Goal: Task Accomplishment & Management: Manage account settings

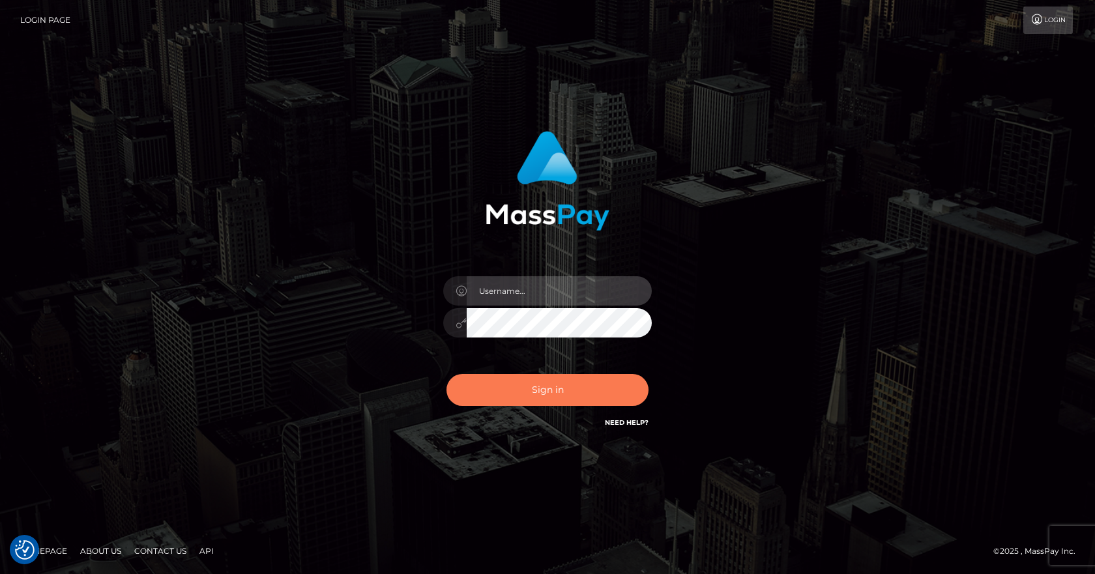
type input "vlad"
click at [562, 396] on button "Sign in" at bounding box center [547, 390] width 202 height 32
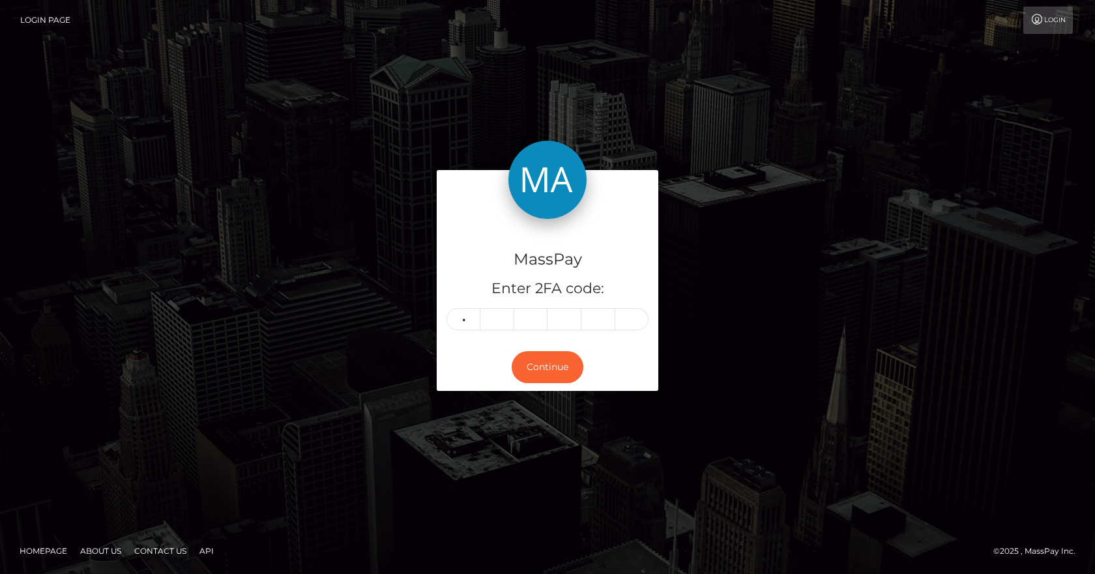
type input "9"
type input "3"
type input "5"
type input "4"
type input "9"
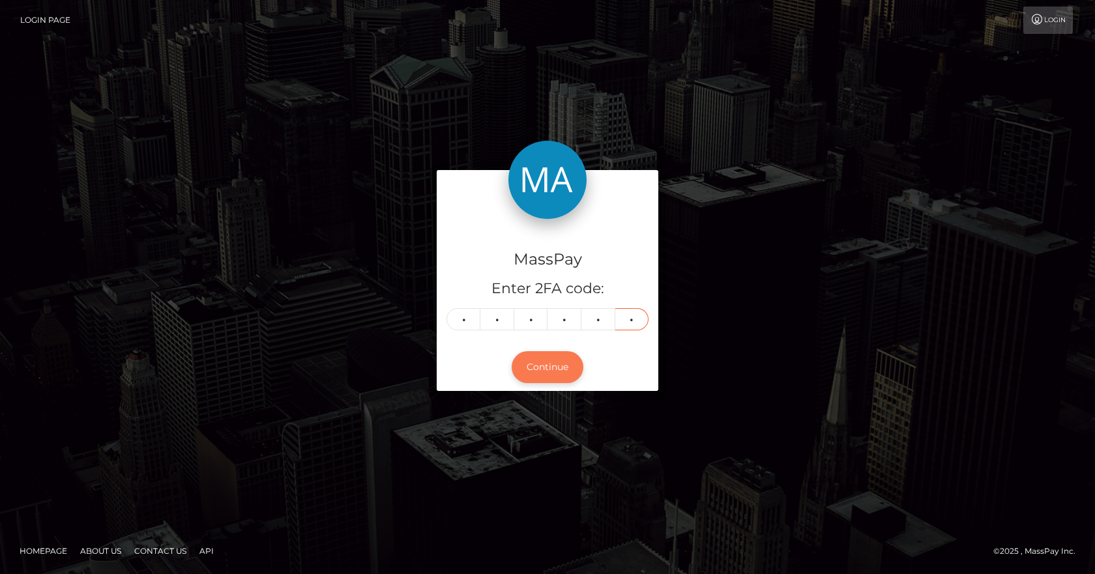
type input "8"
click at [554, 368] on button "Continue" at bounding box center [548, 367] width 72 height 32
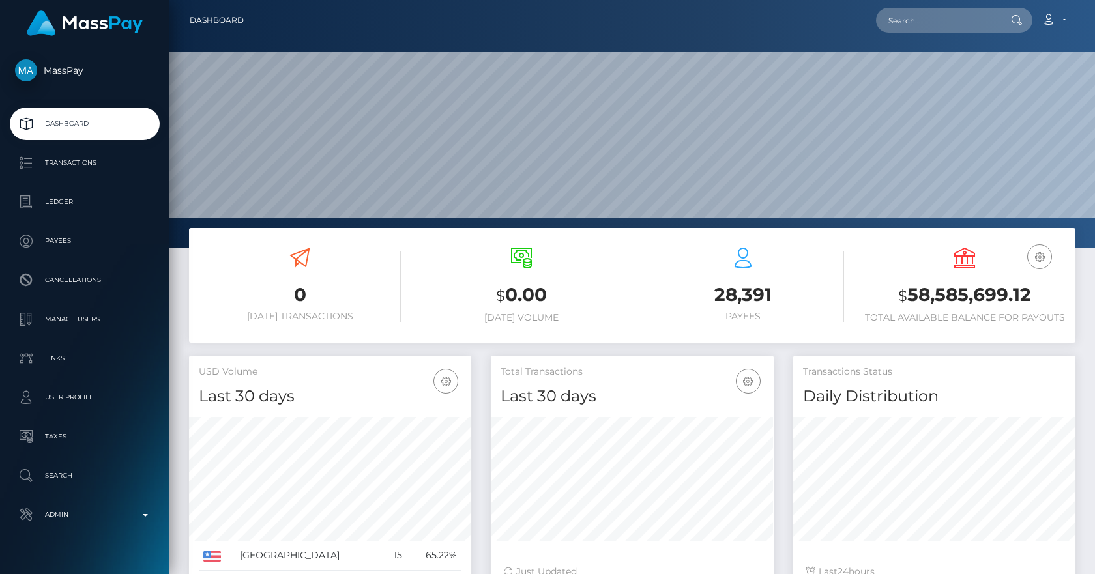
scroll to position [231, 283]
click at [919, 23] on input "text" at bounding box center [937, 20] width 123 height 25
paste input "poact_TUinOhHNaJoM"
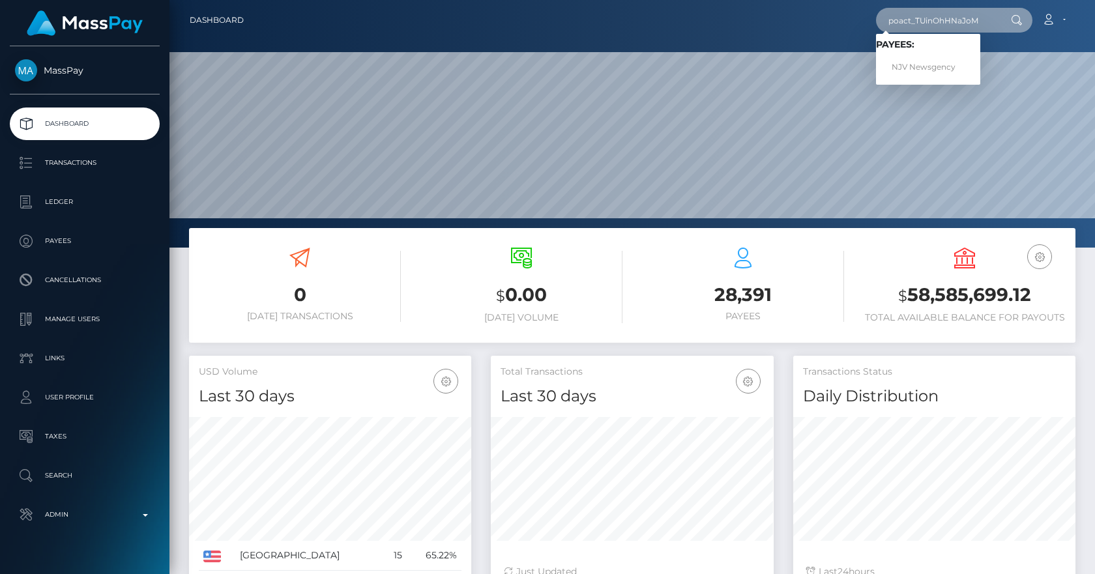
type input "poact_TUinOhHNaJoM"
click at [938, 80] on div "Loading... Loading... Payees: NJV Newsgency" at bounding box center [928, 59] width 104 height 51
click at [935, 18] on input "poact_TUinOhHNaJoM" at bounding box center [937, 20] width 123 height 25
click at [914, 65] on link "NJV Newsgency" at bounding box center [928, 67] width 104 height 24
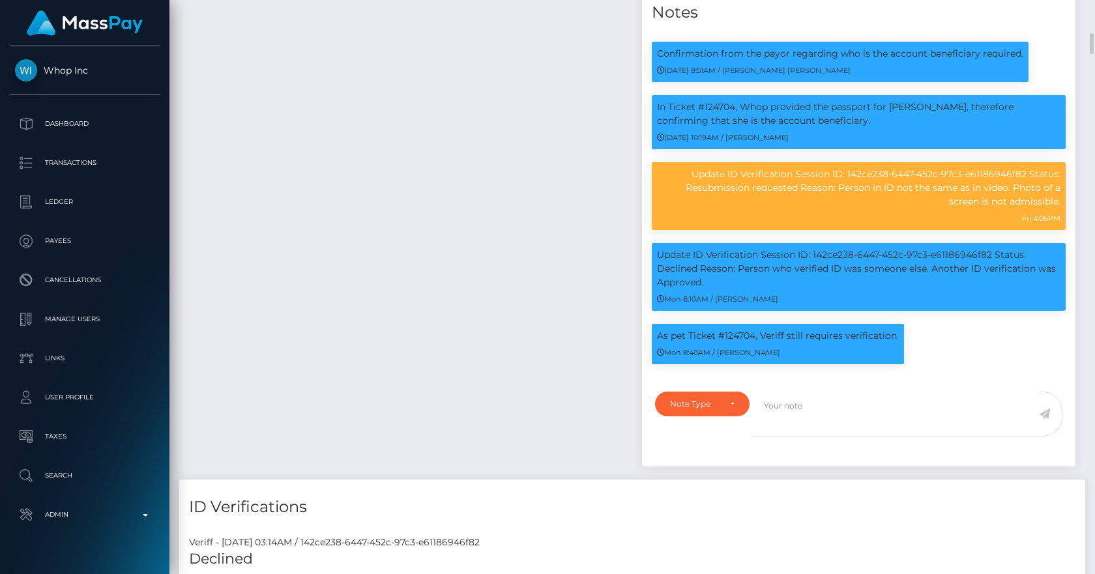
scroll to position [1367, 0]
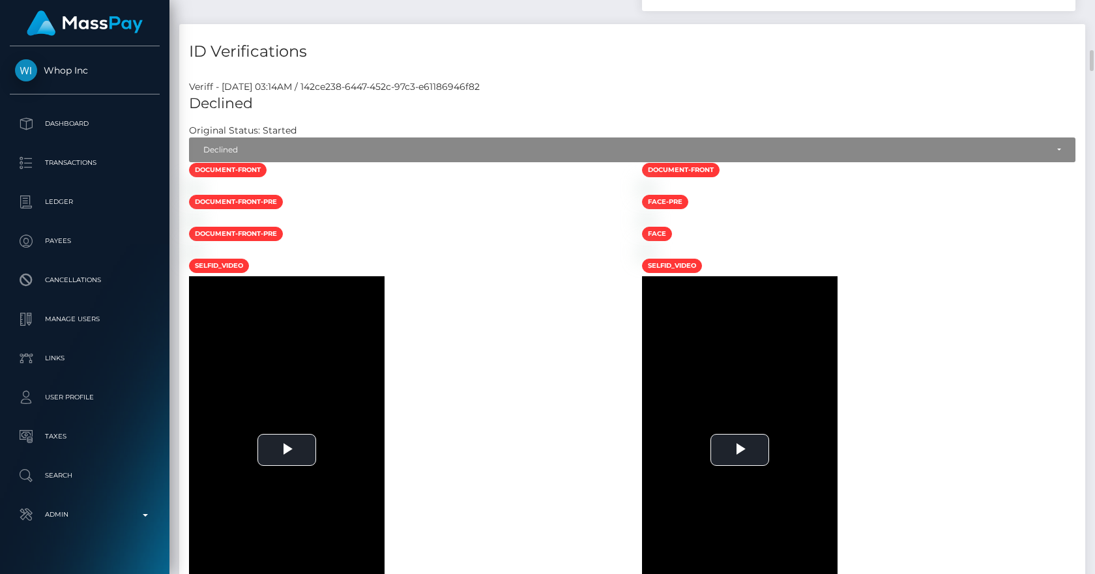
click at [355, 100] on div "Declined Original Status: Started Started Submitted Abandoned Expired Resubmitt…" at bounding box center [632, 128] width 906 height 68
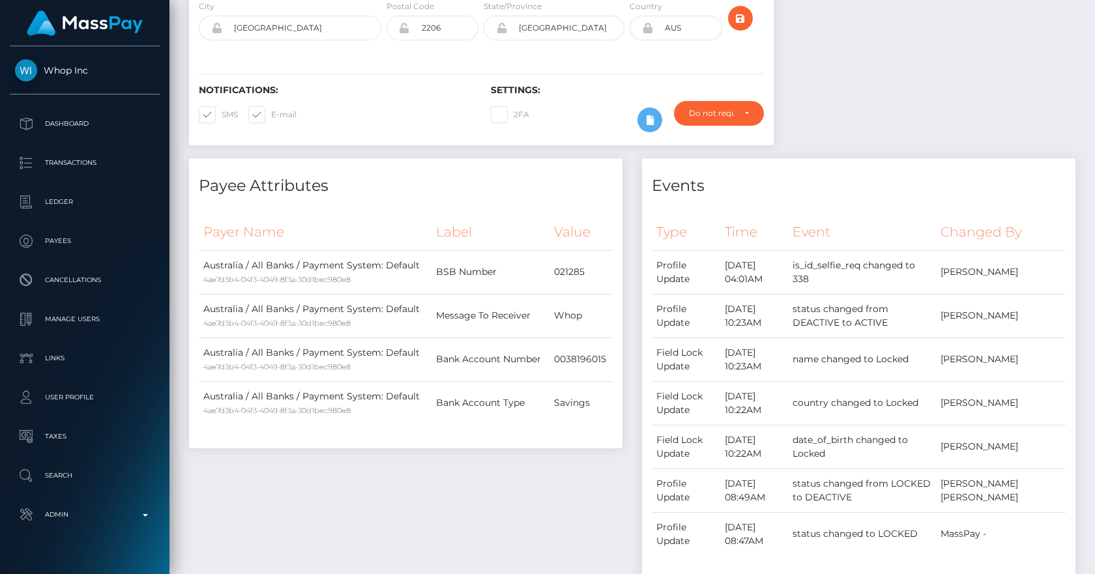
scroll to position [0, 0]
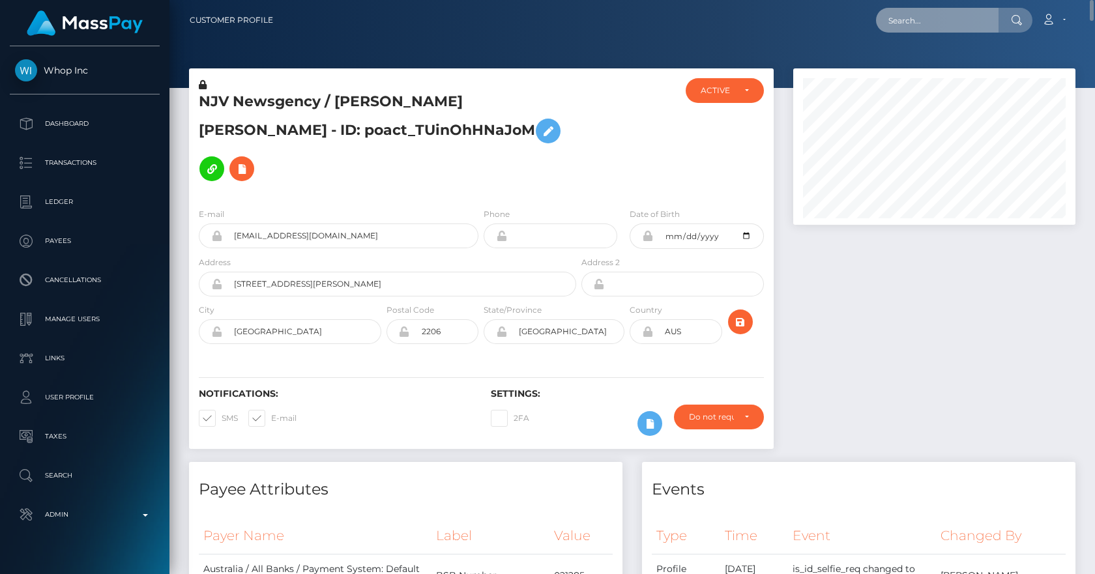
click at [950, 14] on input "text" at bounding box center [937, 20] width 123 height 25
paste input "poact_InobCzz5yyIS"
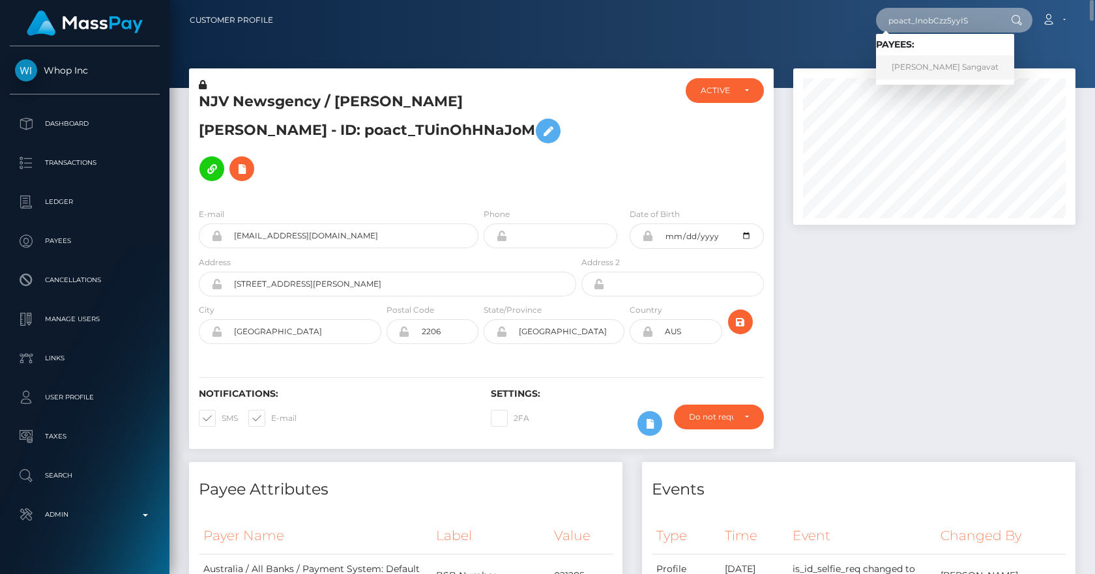
type input "poact_InobCzz5yyIS"
click at [941, 66] on link "Kushal Sangavat" at bounding box center [945, 67] width 138 height 24
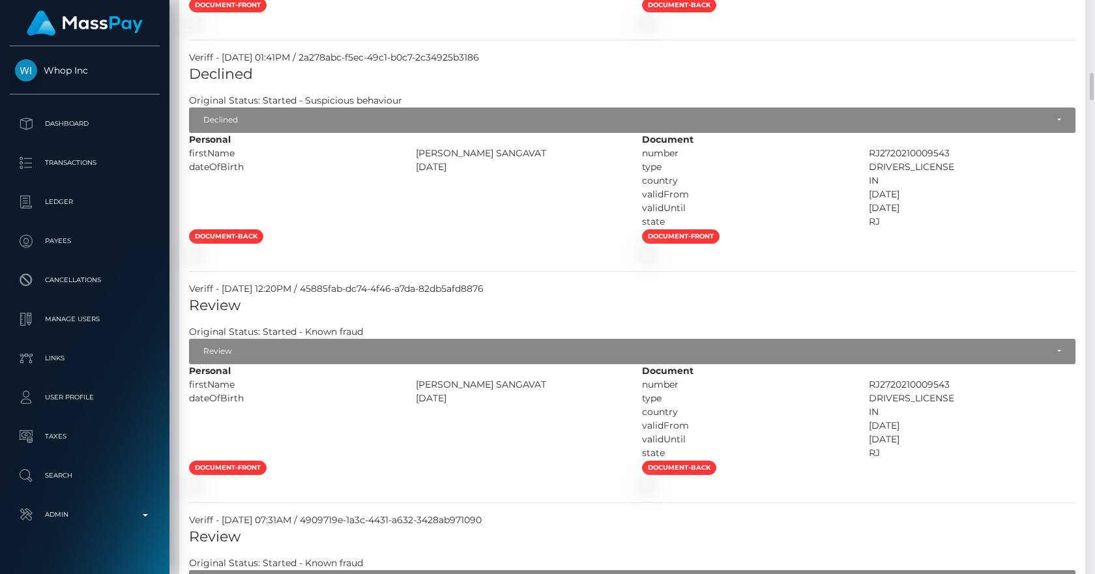
scroll to position [1063, 0]
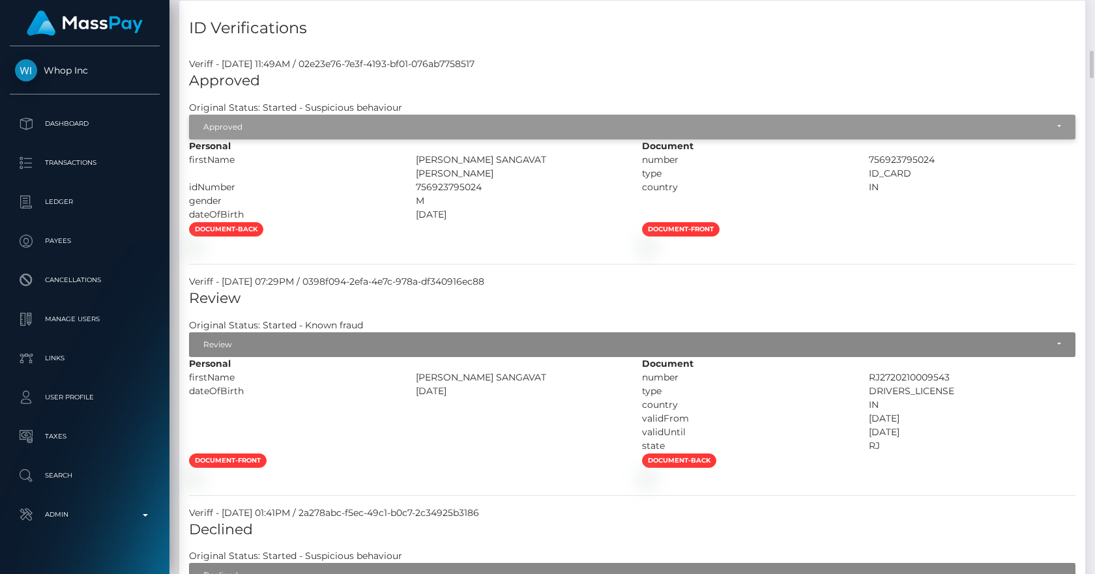
click at [252, 136] on div "Approved" at bounding box center [632, 127] width 886 height 25
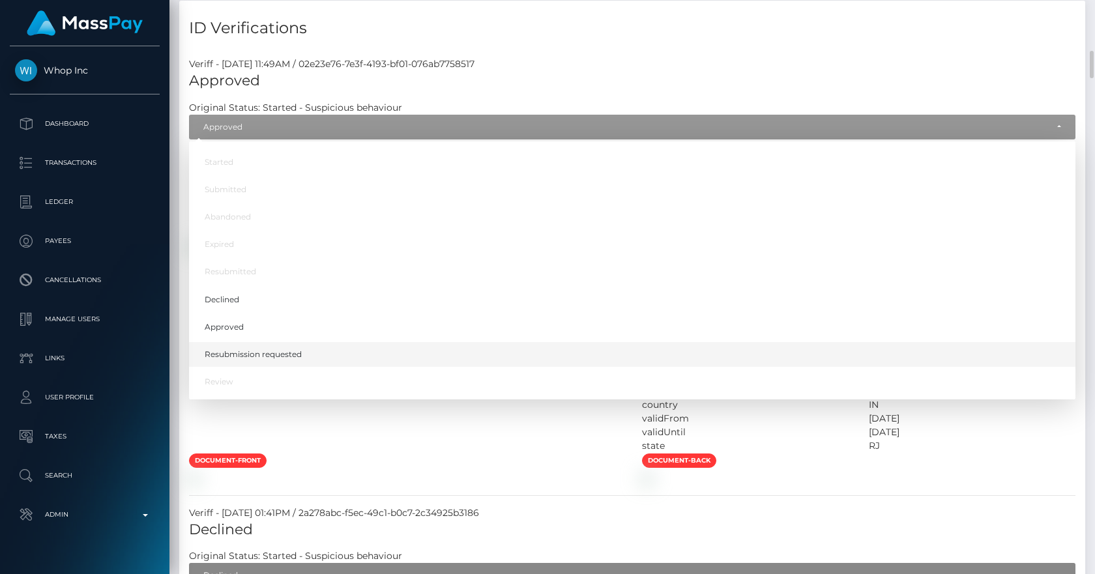
click at [275, 360] on span "Resubmission requested" at bounding box center [253, 355] width 97 height 12
select select "Resubmission requested"
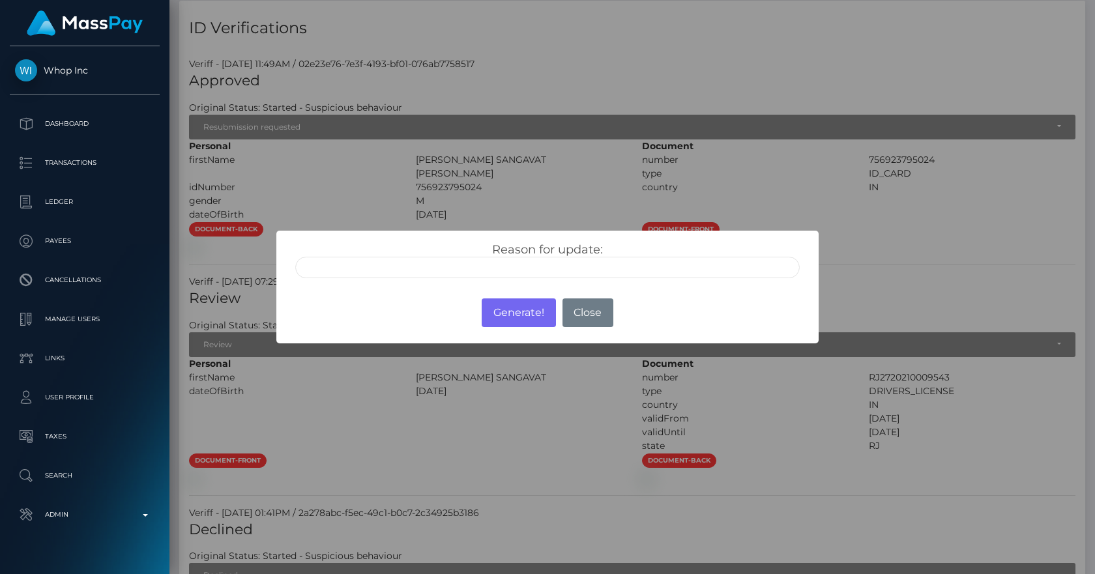
click at [504, 267] on input "text" at bounding box center [547, 268] width 504 height 22
click at [553, 279] on div "Reason for update:" at bounding box center [547, 256] width 542 height 51
click at [561, 270] on input "text" at bounding box center [547, 268] width 504 height 22
click at [514, 259] on input "text" at bounding box center [547, 268] width 504 height 22
click at [483, 259] on input "text" at bounding box center [547, 268] width 504 height 22
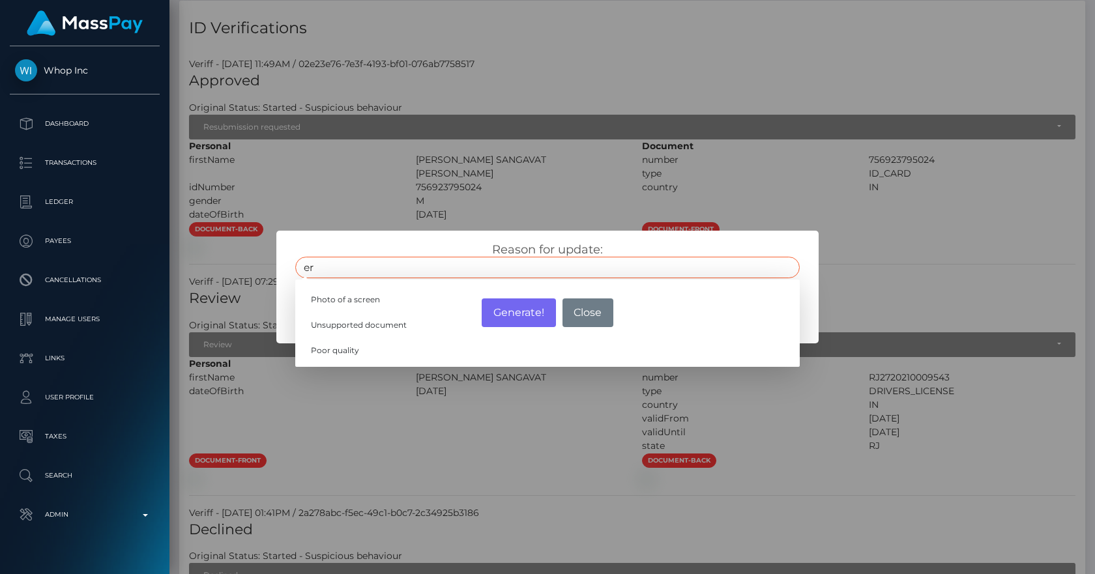
type input "e"
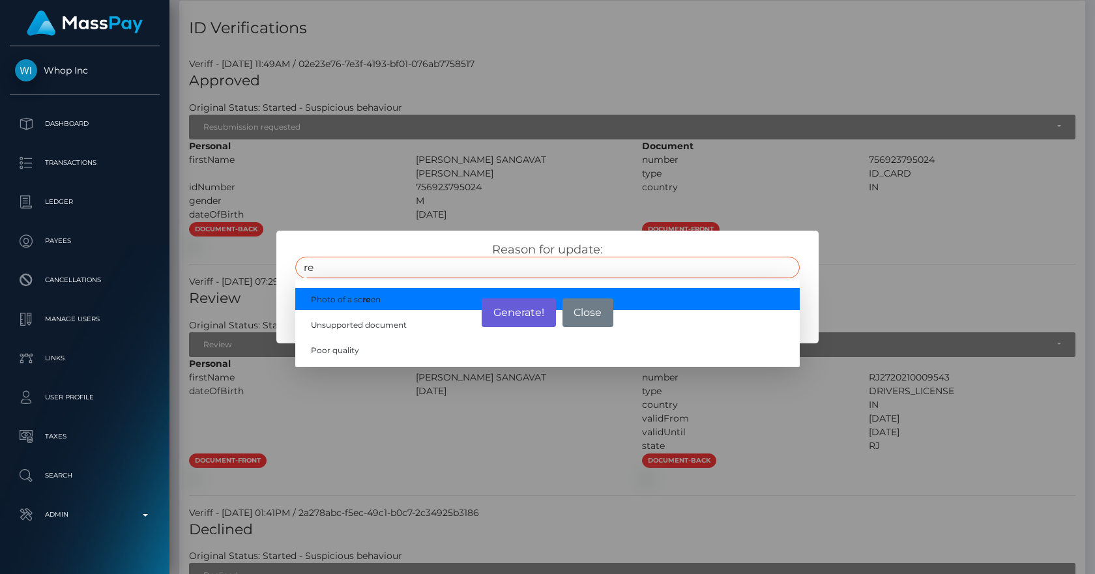
type input "re"
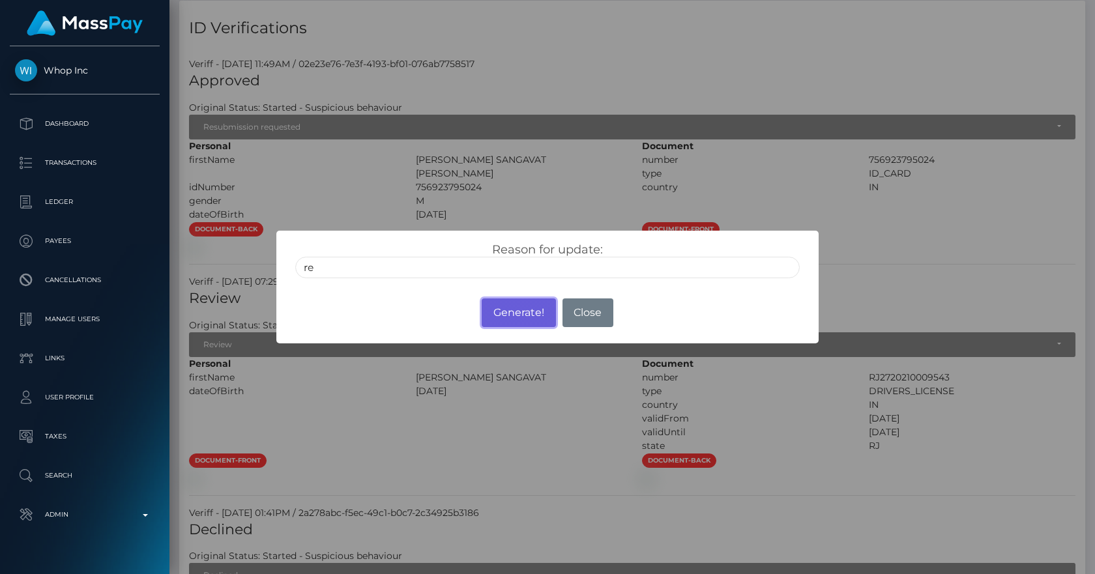
click at [506, 312] on button "Generate!" at bounding box center [519, 313] width 74 height 29
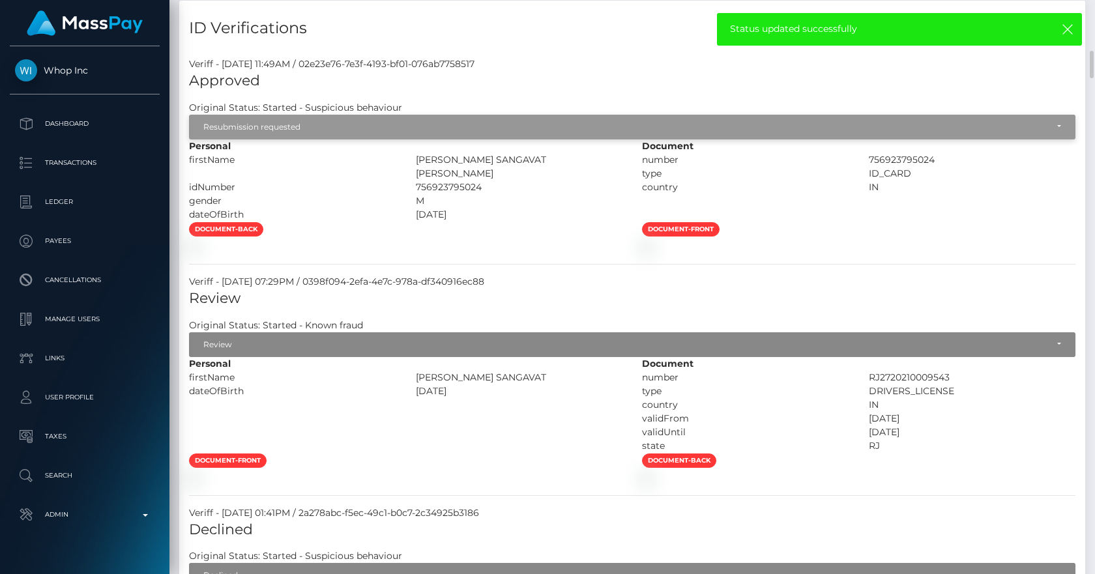
click at [274, 138] on div "Resubmission requested" at bounding box center [632, 127] width 886 height 25
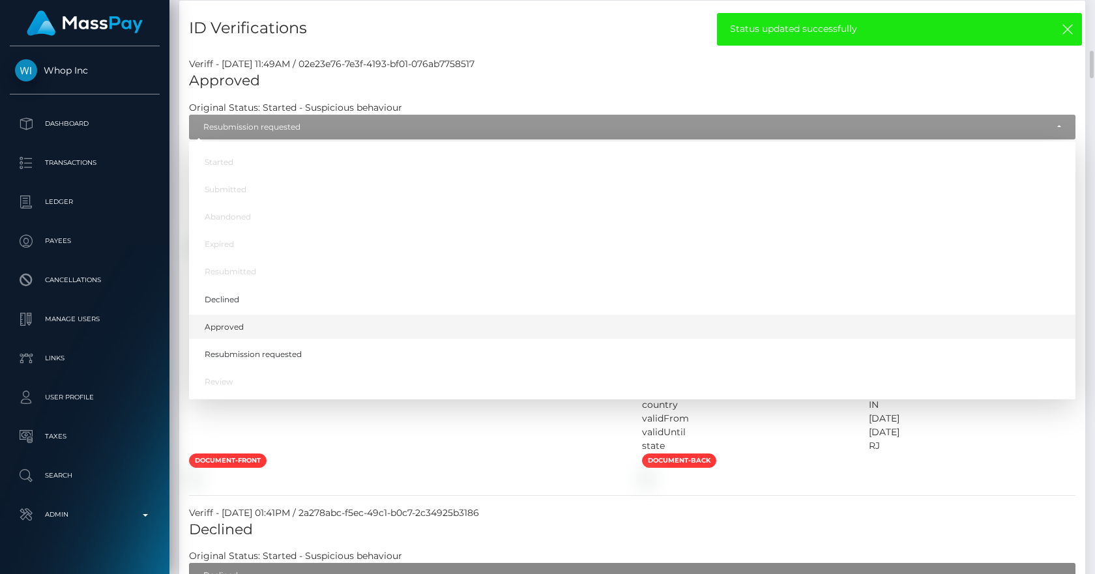
click at [239, 332] on span "Approved" at bounding box center [224, 327] width 39 height 12
select select "Approved"
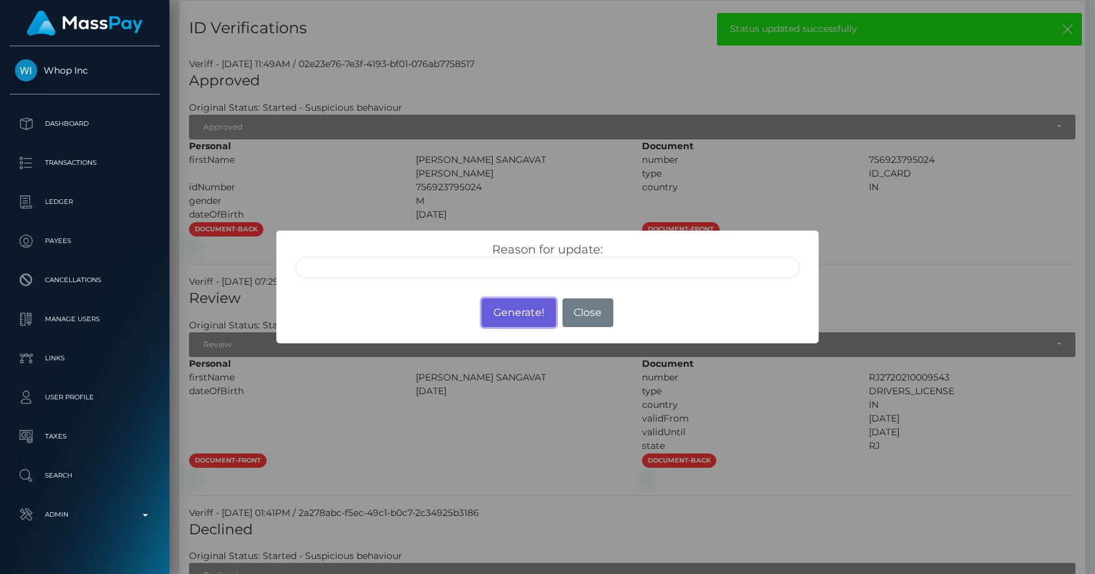
click at [525, 313] on button "Generate!" at bounding box center [519, 313] width 74 height 29
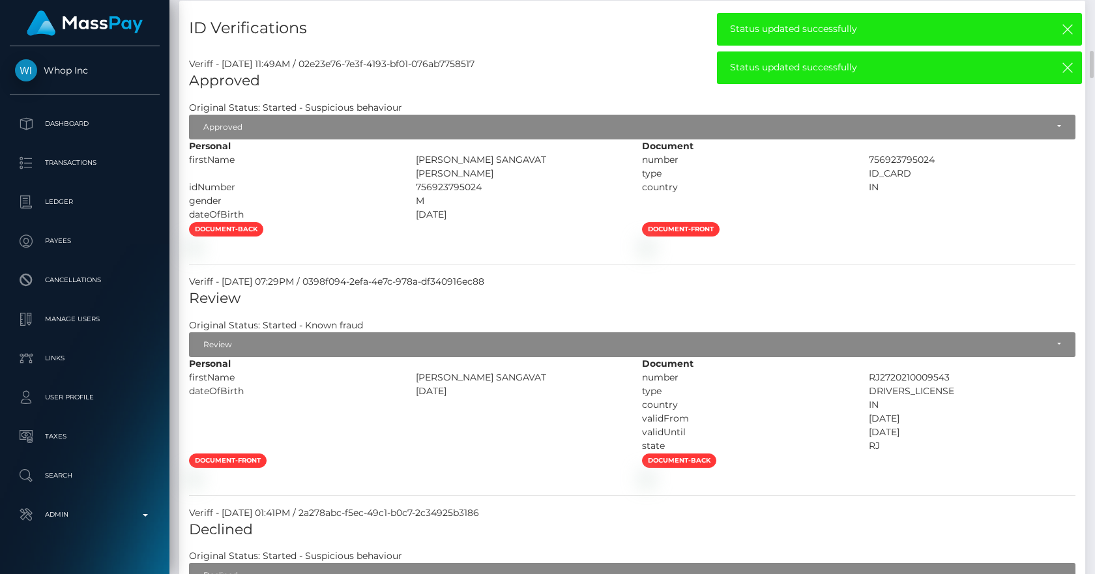
click at [288, 91] on h5 "Approved" at bounding box center [632, 81] width 886 height 20
